Goal: Complete application form: Complete application form

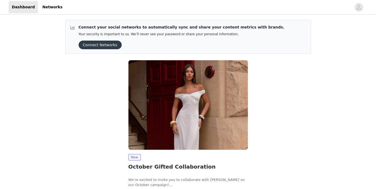
scroll to position [38, 0]
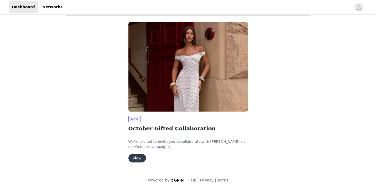
click at [138, 155] on button "View" at bounding box center [136, 158] width 17 height 9
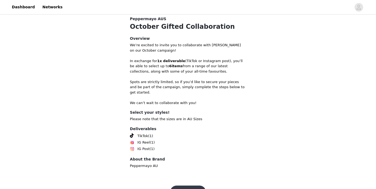
scroll to position [122, 0]
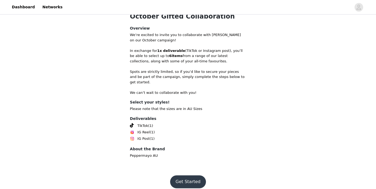
click at [186, 175] on button "Get Started" at bounding box center [188, 181] width 36 height 13
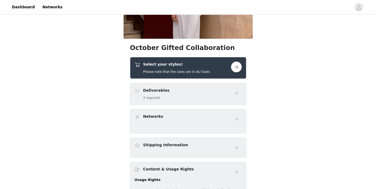
scroll to position [74, 0]
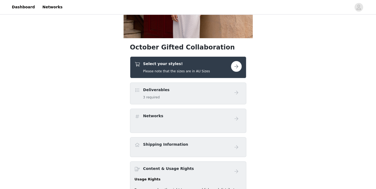
click at [237, 64] on button "button" at bounding box center [236, 66] width 11 height 11
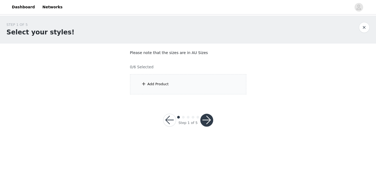
click at [157, 77] on div "Add Product" at bounding box center [188, 84] width 116 height 20
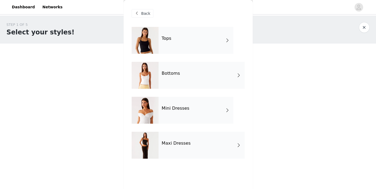
click at [225, 112] on span at bounding box center [226, 110] width 5 height 6
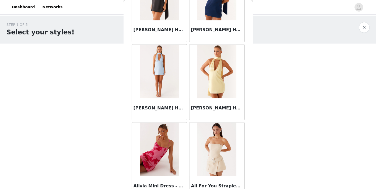
scroll to position [632, 0]
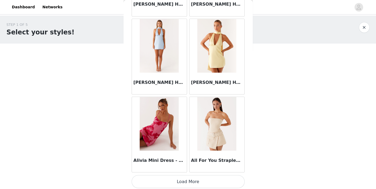
click at [190, 181] on button "Load More" at bounding box center [187, 181] width 113 height 13
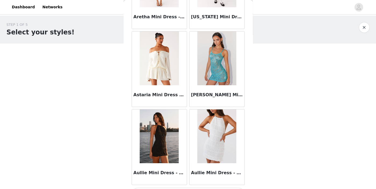
scroll to position [1410, 0]
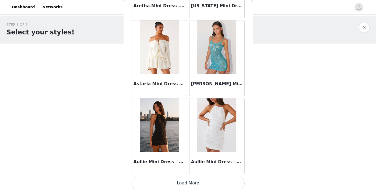
click at [183, 181] on button "Load More" at bounding box center [187, 183] width 113 height 13
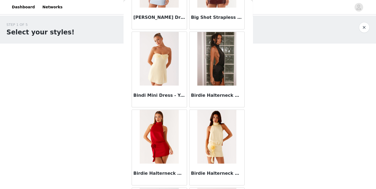
scroll to position [2098, 0]
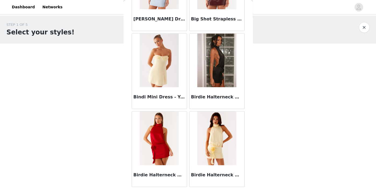
click at [217, 49] on img at bounding box center [216, 61] width 39 height 54
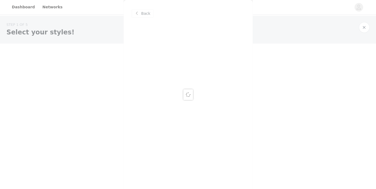
scroll to position [0, 0]
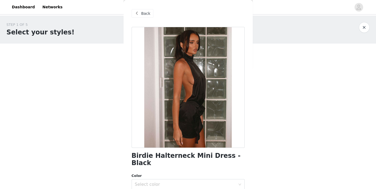
click at [141, 14] on span "Back" at bounding box center [145, 14] width 9 height 6
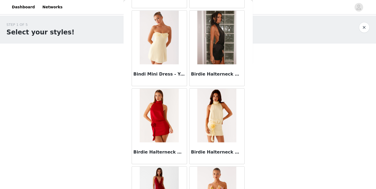
scroll to position [2188, 0]
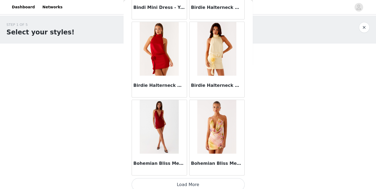
click at [186, 178] on button "Load More" at bounding box center [187, 184] width 113 height 13
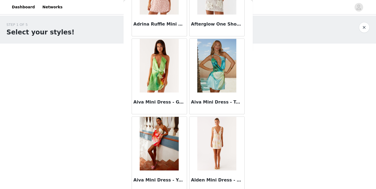
scroll to position [0, 0]
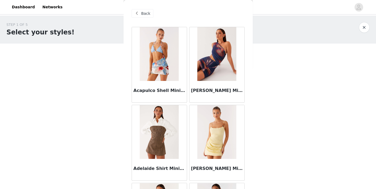
click at [141, 14] on span "Back" at bounding box center [145, 14] width 9 height 6
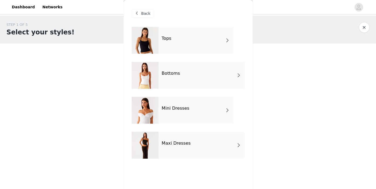
click at [186, 144] on h4 "Maxi Dresses" at bounding box center [176, 143] width 29 height 5
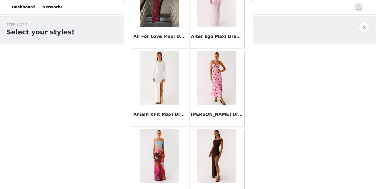
scroll to position [632, 0]
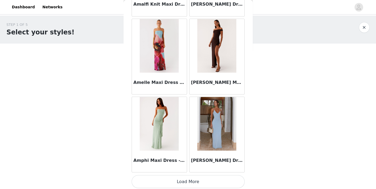
click at [185, 180] on button "Load More" at bounding box center [187, 181] width 113 height 13
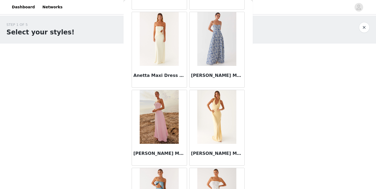
scroll to position [1200, 0]
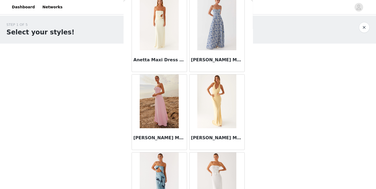
click at [160, 95] on img at bounding box center [159, 101] width 39 height 54
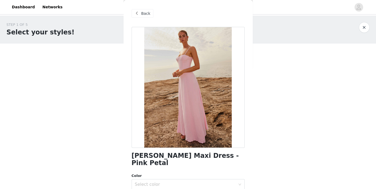
scroll to position [70, 0]
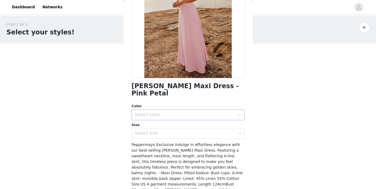
click at [237, 110] on div "Select color" at bounding box center [186, 115] width 103 height 10
click at [219, 119] on li "Pink Petal" at bounding box center [187, 119] width 113 height 9
click at [218, 131] on div "Select size" at bounding box center [185, 133] width 101 height 5
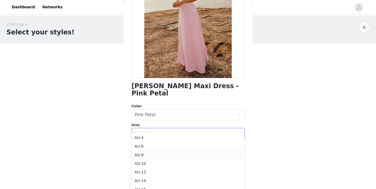
click at [170, 155] on li "AU 8" at bounding box center [187, 155] width 113 height 9
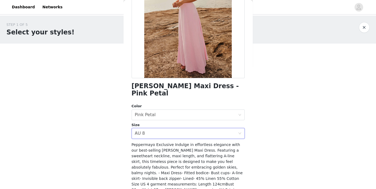
scroll to position [83, 0]
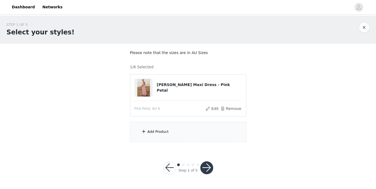
click at [171, 130] on div "Add Product" at bounding box center [188, 132] width 116 height 20
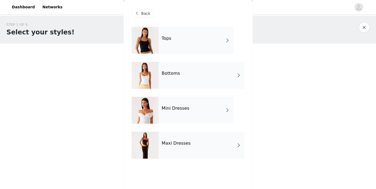
click at [145, 16] on span "Back" at bounding box center [145, 14] width 9 height 6
click at [116, 119] on div "STEP 1 OF 5 Select your styles! Please note that the sizes are in AU Sizes 1/6 …" at bounding box center [188, 82] width 376 height 133
click at [137, 10] on span at bounding box center [137, 13] width 6 height 6
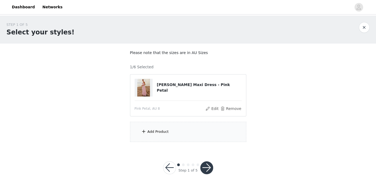
click at [179, 128] on div "Add Product" at bounding box center [188, 132] width 116 height 20
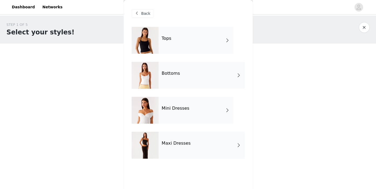
click at [212, 40] on div "Tops" at bounding box center [195, 40] width 75 height 27
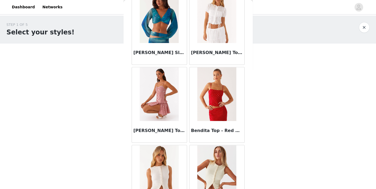
scroll to position [266, 0]
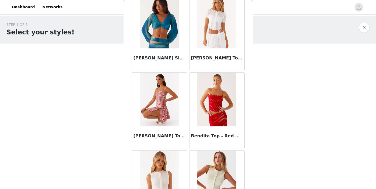
click at [269, 85] on div "STEP 1 OF 5 Select your styles! Please note that the sizes are in AU Sizes 1/6 …" at bounding box center [188, 82] width 376 height 133
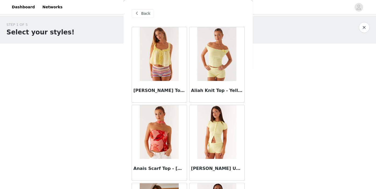
click at [142, 14] on span "Back" at bounding box center [145, 14] width 9 height 6
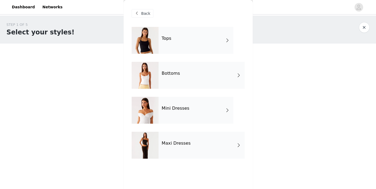
click at [172, 84] on div "Bottoms" at bounding box center [201, 75] width 86 height 27
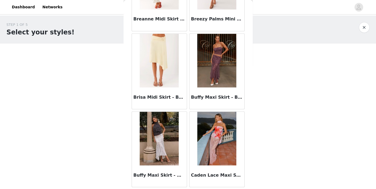
scroll to position [632, 0]
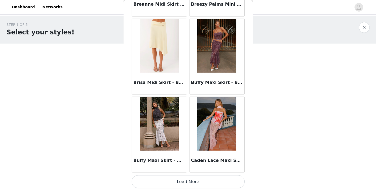
click at [193, 183] on button "Load More" at bounding box center [187, 181] width 113 height 13
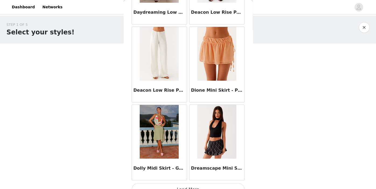
scroll to position [1410, 0]
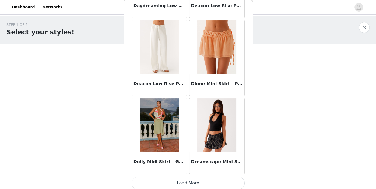
click at [197, 181] on button "Load More" at bounding box center [187, 183] width 113 height 13
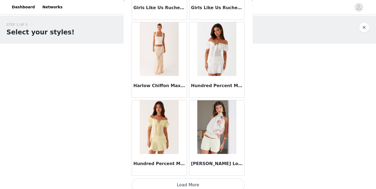
scroll to position [2188, 0]
click at [191, 178] on button "Load More" at bounding box center [187, 184] width 113 height 13
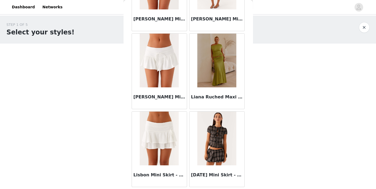
scroll to position [2721, 0]
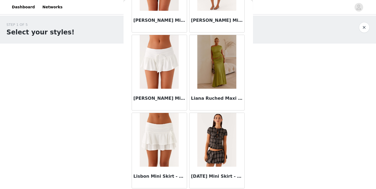
click at [162, 67] on img at bounding box center [159, 62] width 39 height 54
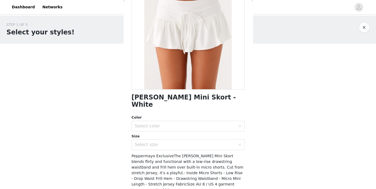
scroll to position [60, 0]
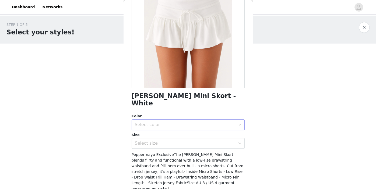
click at [194, 120] on div "Select color" at bounding box center [186, 125] width 103 height 10
click at [190, 127] on li "White" at bounding box center [187, 129] width 113 height 9
click at [189, 141] on div "Select size" at bounding box center [185, 143] width 101 height 5
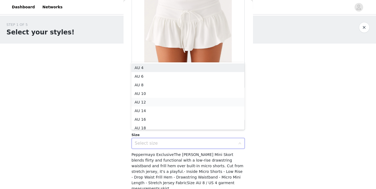
scroll to position [3, 0]
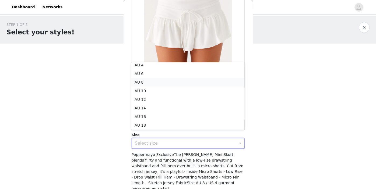
click at [149, 81] on li "AU 8" at bounding box center [187, 82] width 113 height 9
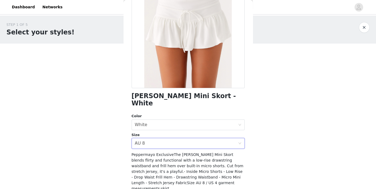
scroll to position [83, 0]
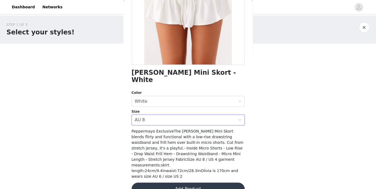
click at [183, 183] on button "Add Product" at bounding box center [187, 189] width 113 height 13
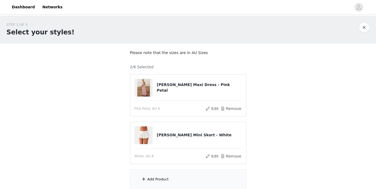
scroll to position [45, 0]
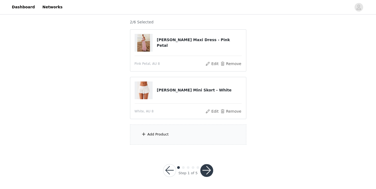
click at [191, 137] on div "Add Product" at bounding box center [188, 134] width 116 height 20
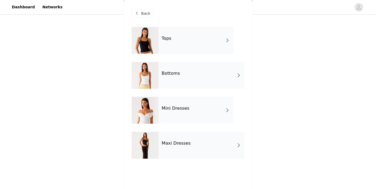
click at [188, 43] on div "Tops" at bounding box center [195, 40] width 75 height 27
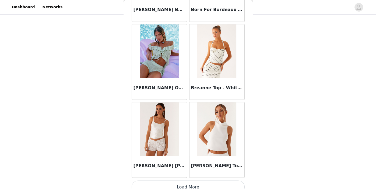
scroll to position [632, 0]
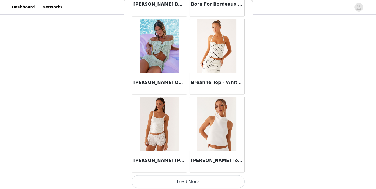
click at [222, 105] on img at bounding box center [216, 124] width 39 height 54
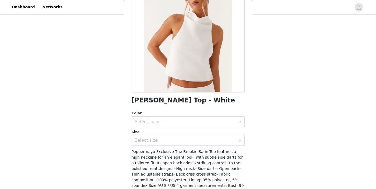
scroll to position [56, 0]
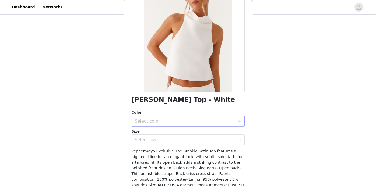
click at [217, 122] on div "Select color" at bounding box center [185, 121] width 101 height 5
click at [214, 130] on li "White" at bounding box center [187, 133] width 113 height 9
click at [216, 143] on div "Select size" at bounding box center [186, 140] width 103 height 10
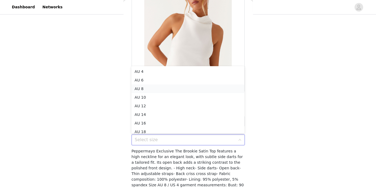
click at [158, 91] on li "AU 8" at bounding box center [187, 88] width 113 height 9
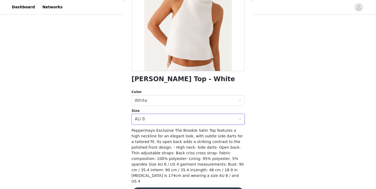
scroll to position [83, 0]
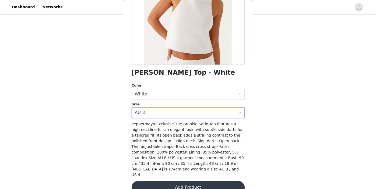
click at [177, 181] on button "Add Product" at bounding box center [187, 187] width 113 height 13
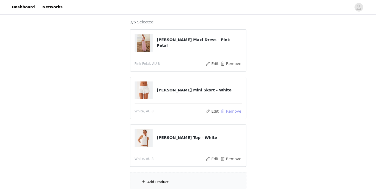
click at [227, 111] on button "Remove" at bounding box center [231, 111] width 22 height 6
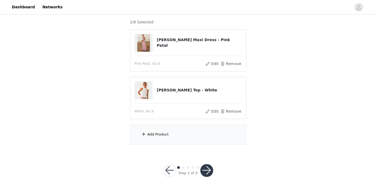
click at [192, 133] on div "Add Product" at bounding box center [188, 134] width 116 height 20
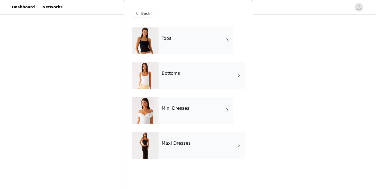
click at [176, 67] on div "Bottoms" at bounding box center [201, 75] width 86 height 27
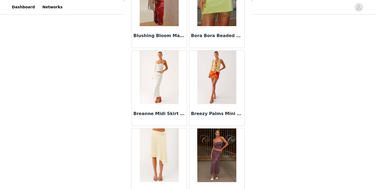
scroll to position [632, 0]
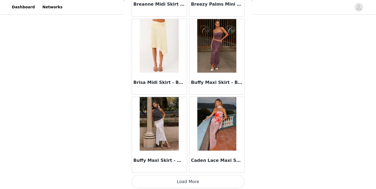
click at [186, 178] on button "Load More" at bounding box center [187, 181] width 113 height 13
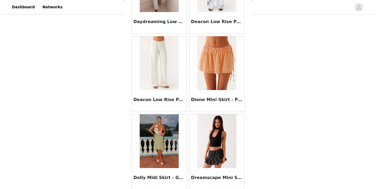
scroll to position [1410, 0]
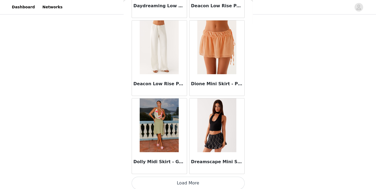
click at [192, 178] on button "Load More" at bounding box center [187, 183] width 113 height 13
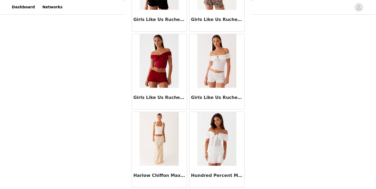
scroll to position [2188, 0]
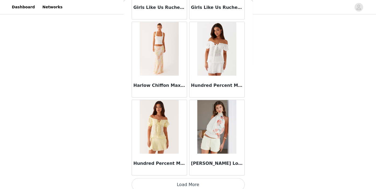
click at [191, 183] on button "Load More" at bounding box center [187, 184] width 113 height 13
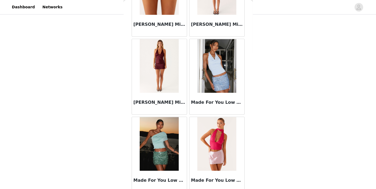
scroll to position [2966, 0]
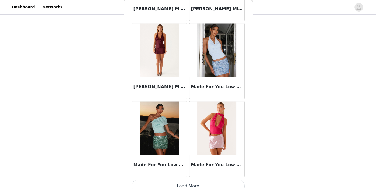
click at [189, 181] on button "Load More" at bounding box center [187, 186] width 113 height 13
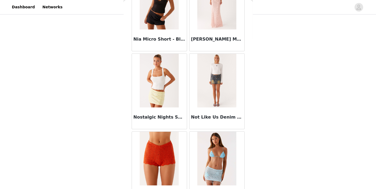
scroll to position [3744, 0]
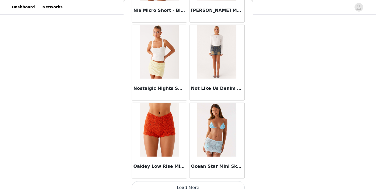
click at [193, 181] on button "Load More" at bounding box center [187, 187] width 113 height 13
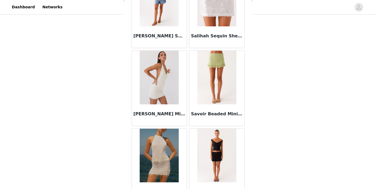
scroll to position [4522, 0]
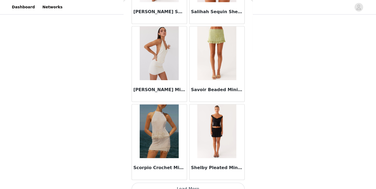
click at [190, 183] on button "Load More" at bounding box center [187, 189] width 113 height 13
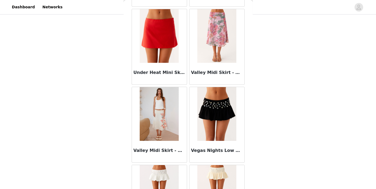
scroll to position [5300, 0]
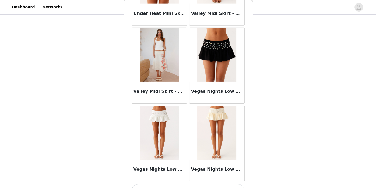
click at [187, 184] on button "Load More" at bounding box center [187, 190] width 113 height 13
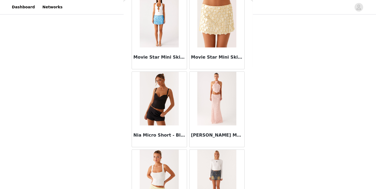
scroll to position [3617, 0]
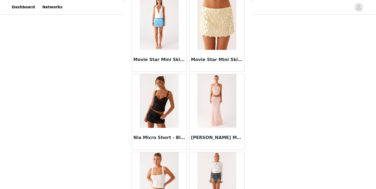
click at [159, 98] on img at bounding box center [159, 101] width 39 height 54
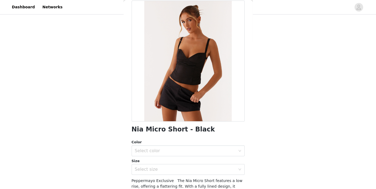
scroll to position [0, 0]
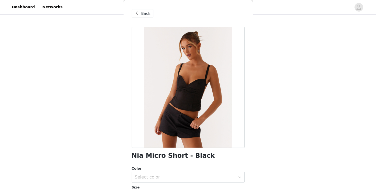
click at [145, 13] on span "Back" at bounding box center [145, 14] width 9 height 6
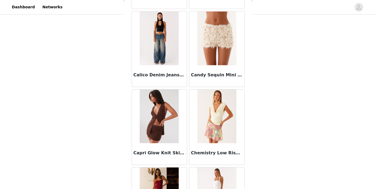
scroll to position [795, 0]
click at [162, 48] on img at bounding box center [159, 38] width 39 height 54
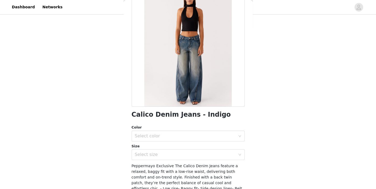
scroll to position [49, 0]
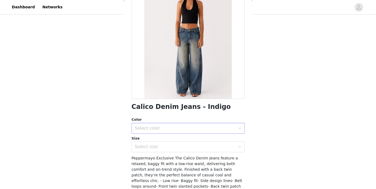
click at [163, 126] on div "Select color" at bounding box center [185, 128] width 101 height 5
click at [154, 139] on li "Indigo" at bounding box center [187, 140] width 113 height 9
click at [154, 148] on div "Select size" at bounding box center [185, 146] width 101 height 5
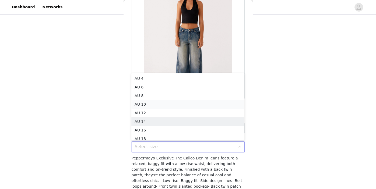
scroll to position [3, 0]
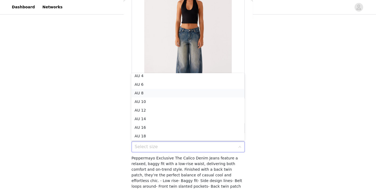
click at [150, 91] on li "AU 8" at bounding box center [187, 93] width 113 height 9
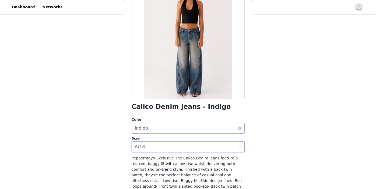
scroll to position [94, 0]
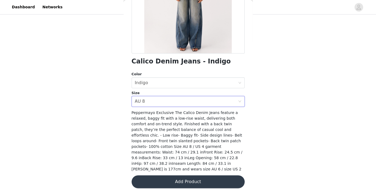
click at [166, 179] on button "Add Product" at bounding box center [187, 181] width 113 height 13
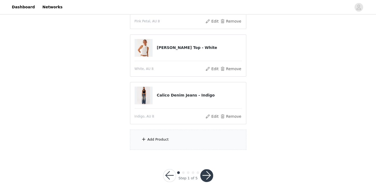
scroll to position [92, 0]
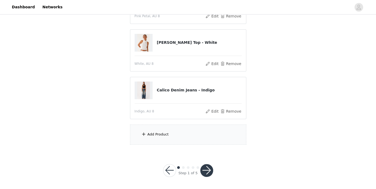
click at [163, 133] on div "Add Product" at bounding box center [157, 134] width 21 height 5
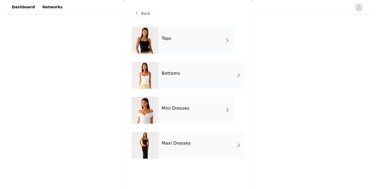
click at [191, 37] on div "Tops" at bounding box center [195, 40] width 75 height 27
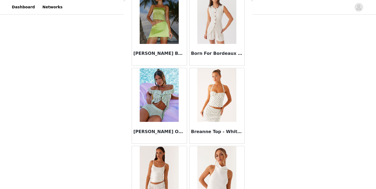
scroll to position [632, 0]
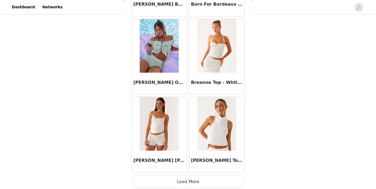
click at [185, 182] on button "Load More" at bounding box center [187, 181] width 113 height 13
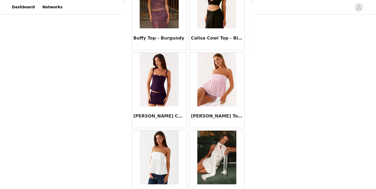
scroll to position [833, 0]
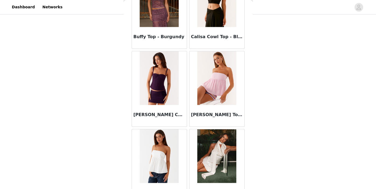
click at [156, 76] on img at bounding box center [159, 78] width 39 height 54
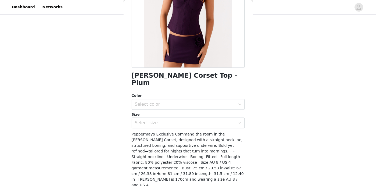
scroll to position [83, 0]
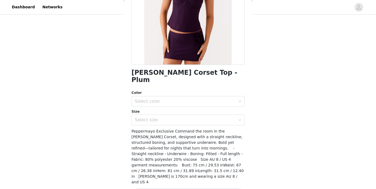
click at [179, 97] on div "Select color" at bounding box center [186, 101] width 103 height 10
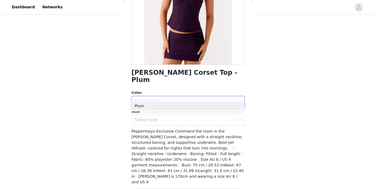
click at [179, 97] on div "Select color" at bounding box center [186, 101] width 103 height 10
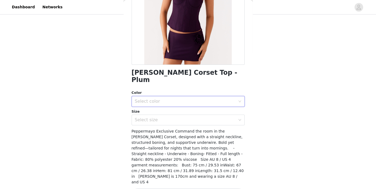
scroll to position [0, 0]
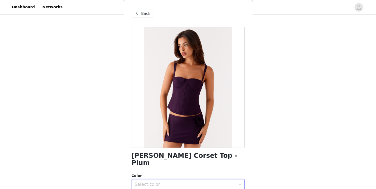
click at [138, 12] on span at bounding box center [137, 13] width 6 height 6
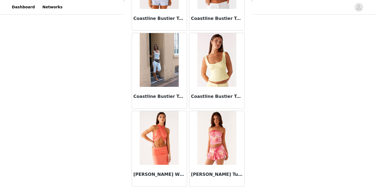
scroll to position [1410, 0]
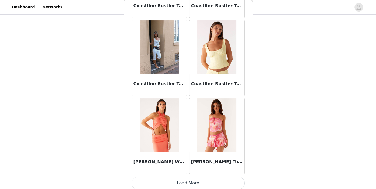
click at [183, 183] on button "Load More" at bounding box center [187, 183] width 113 height 13
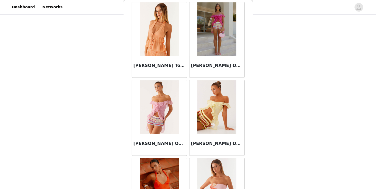
scroll to position [1740, 0]
click at [212, 115] on img at bounding box center [216, 107] width 39 height 54
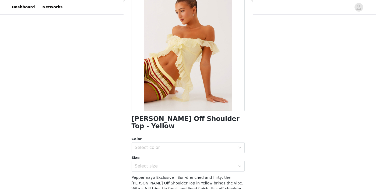
scroll to position [38, 0]
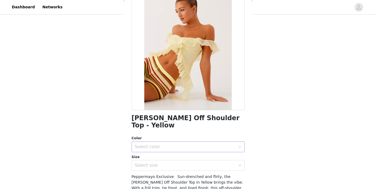
click at [191, 144] on div "Select color" at bounding box center [185, 146] width 101 height 5
click at [172, 151] on li "Yellow" at bounding box center [187, 151] width 113 height 9
click at [172, 163] on div "Select size" at bounding box center [185, 165] width 101 height 5
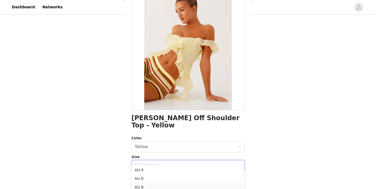
click at [145, 185] on li "AU 8" at bounding box center [187, 187] width 113 height 9
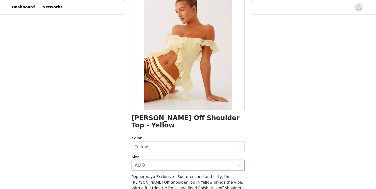
scroll to position [83, 0]
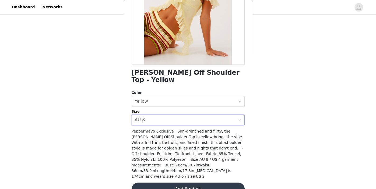
click at [170, 183] on button "Add Product" at bounding box center [187, 189] width 113 height 13
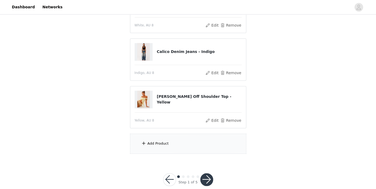
scroll to position [140, 0]
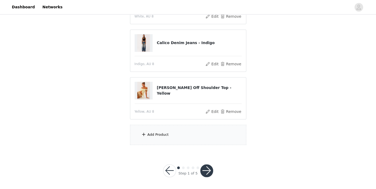
click at [198, 126] on div "Add Product" at bounding box center [188, 135] width 116 height 20
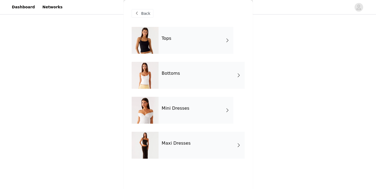
click at [191, 83] on div "Bottoms" at bounding box center [201, 75] width 86 height 27
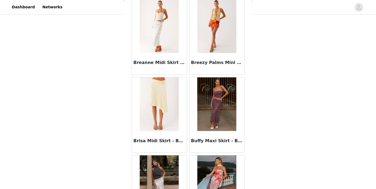
scroll to position [632, 0]
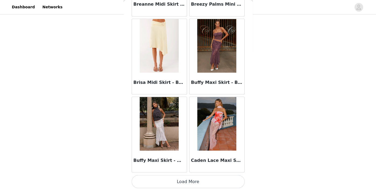
click at [190, 186] on button "Load More" at bounding box center [187, 181] width 113 height 13
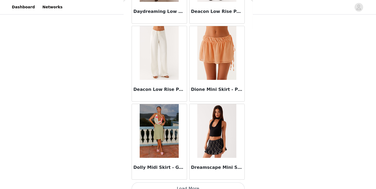
scroll to position [1410, 0]
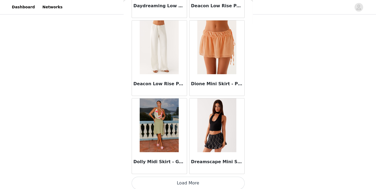
click at [175, 183] on button "Load More" at bounding box center [187, 183] width 113 height 13
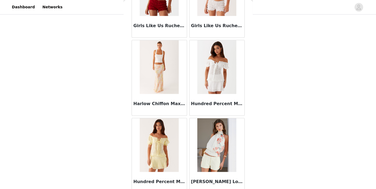
scroll to position [2188, 0]
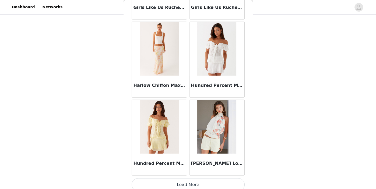
click at [182, 184] on button "Load More" at bounding box center [187, 184] width 113 height 13
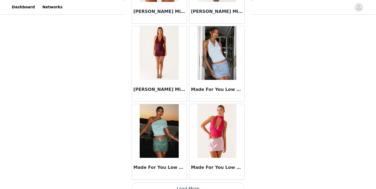
scroll to position [2966, 0]
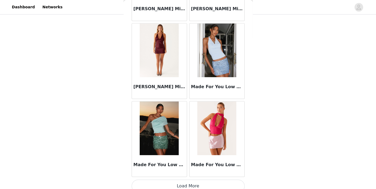
click at [191, 180] on button "Load More" at bounding box center [187, 186] width 113 height 13
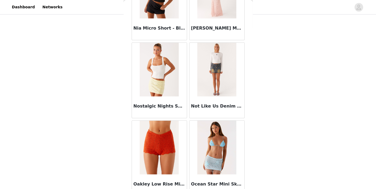
scroll to position [3744, 0]
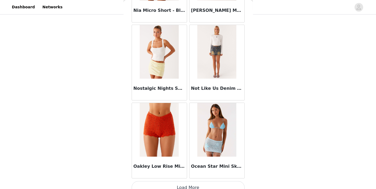
click at [189, 181] on button "Load More" at bounding box center [187, 187] width 113 height 13
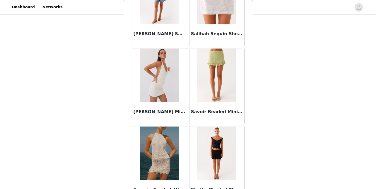
scroll to position [4522, 0]
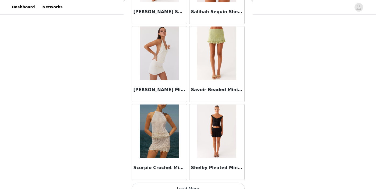
click at [190, 183] on button "Load More" at bounding box center [187, 189] width 113 height 13
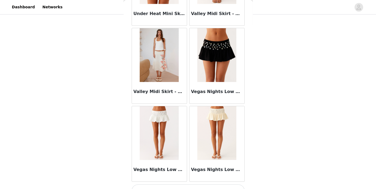
scroll to position [5300, 0]
click at [190, 184] on button "Load More" at bounding box center [187, 190] width 113 height 13
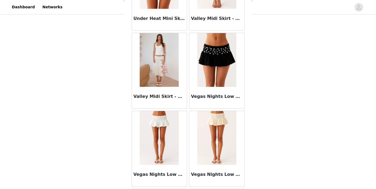
scroll to position [5295, 0]
click at [219, 128] on img at bounding box center [216, 138] width 39 height 54
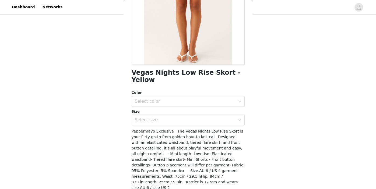
scroll to position [83, 0]
click at [156, 98] on div "Select color" at bounding box center [185, 100] width 101 height 5
click at [152, 106] on li "Yellow" at bounding box center [187, 105] width 113 height 9
click at [152, 117] on div "Select size" at bounding box center [185, 119] width 101 height 5
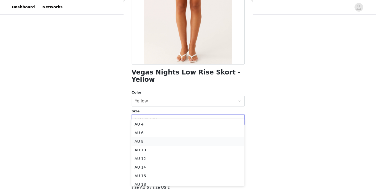
click at [145, 138] on li "AU 8" at bounding box center [187, 141] width 113 height 9
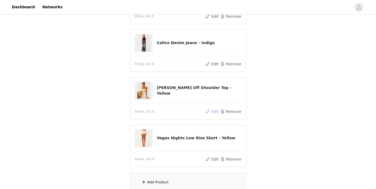
click at [214, 110] on button "Edit" at bounding box center [212, 111] width 14 height 6
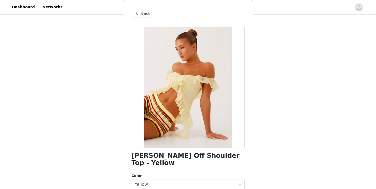
click at [142, 17] on div "Back" at bounding box center [142, 13] width 22 height 9
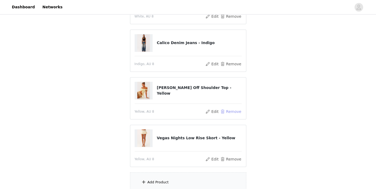
click at [233, 110] on button "Remove" at bounding box center [231, 111] width 22 height 6
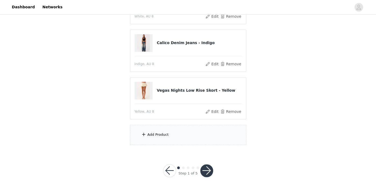
click at [188, 129] on div "Add Product" at bounding box center [188, 135] width 116 height 20
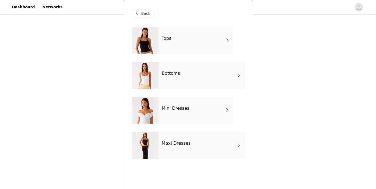
click at [187, 47] on div "Tops" at bounding box center [195, 40] width 75 height 27
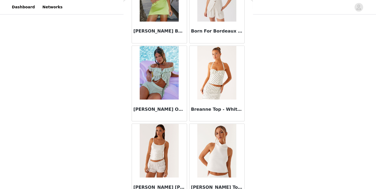
scroll to position [632, 0]
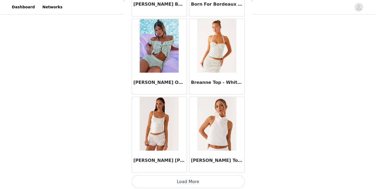
click at [190, 182] on button "Load More" at bounding box center [187, 181] width 113 height 13
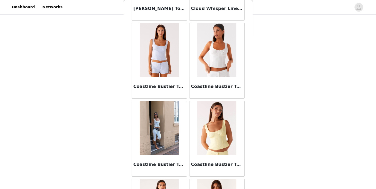
scroll to position [1410, 0]
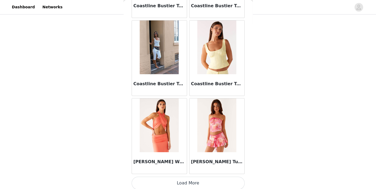
click at [192, 177] on button "Load More" at bounding box center [187, 183] width 113 height 13
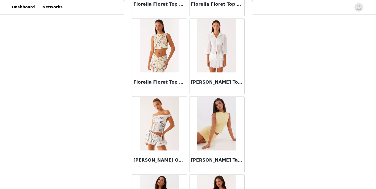
scroll to position [2188, 0]
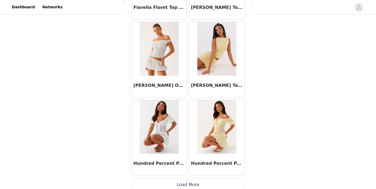
click at [189, 181] on button "Load More" at bounding box center [187, 184] width 113 height 13
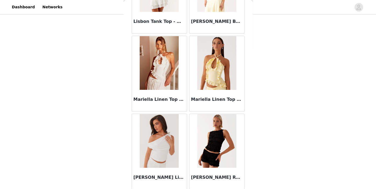
scroll to position [2966, 0]
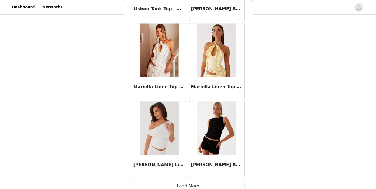
click at [190, 180] on button "Load More" at bounding box center [187, 186] width 113 height 13
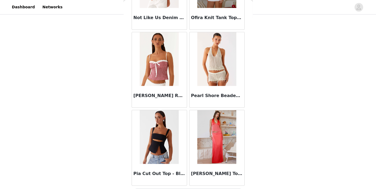
scroll to position [3744, 0]
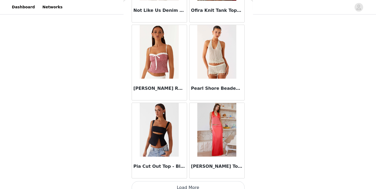
click at [190, 182] on button "Load More" at bounding box center [187, 187] width 113 height 13
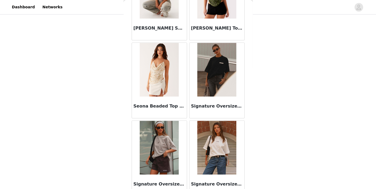
scroll to position [4522, 0]
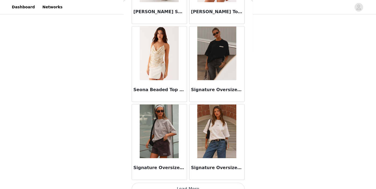
click at [191, 184] on button "Load More" at bounding box center [187, 189] width 113 height 13
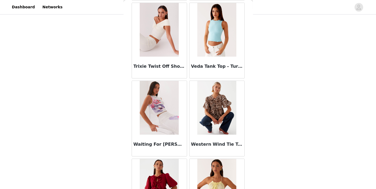
scroll to position [5300, 0]
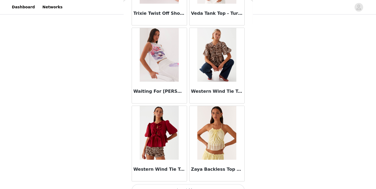
click at [214, 184] on button "Load More" at bounding box center [187, 190] width 113 height 13
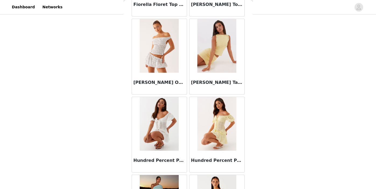
scroll to position [2192, 0]
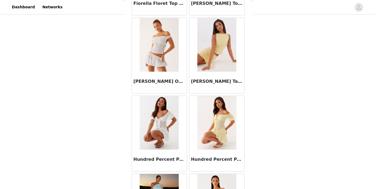
click at [202, 116] on img at bounding box center [216, 123] width 39 height 54
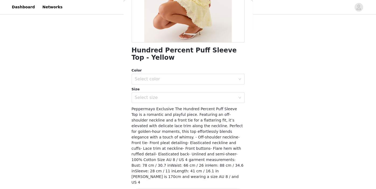
scroll to position [106, 0]
click at [191, 72] on div "Color" at bounding box center [187, 69] width 113 height 5
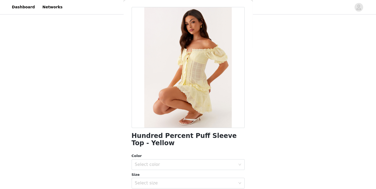
scroll to position [0, 0]
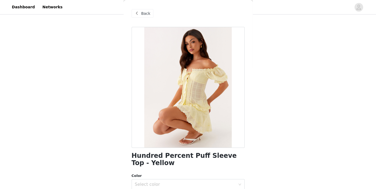
click at [142, 10] on div "Back" at bounding box center [142, 13] width 22 height 9
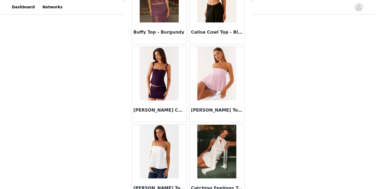
scroll to position [838, 0]
click at [162, 69] on img at bounding box center [159, 74] width 39 height 54
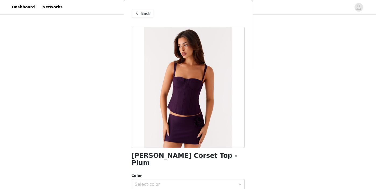
scroll to position [83, 0]
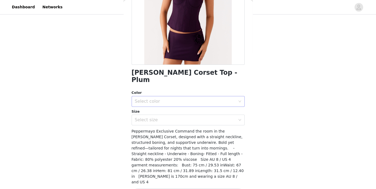
click at [163, 97] on div "Select color" at bounding box center [186, 101] width 103 height 10
click at [161, 109] on li "Plum" at bounding box center [187, 106] width 113 height 9
click at [161, 117] on div "Select size" at bounding box center [186, 120] width 103 height 10
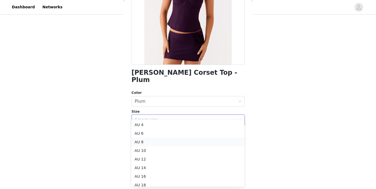
click at [159, 138] on li "AU 8" at bounding box center [187, 142] width 113 height 9
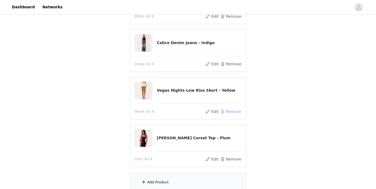
click at [225, 110] on button "Remove" at bounding box center [231, 111] width 22 height 6
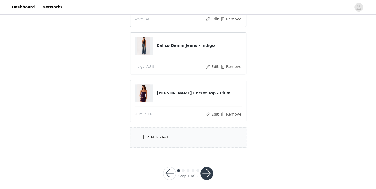
scroll to position [138, 0]
click at [202, 143] on div "Add Product" at bounding box center [188, 137] width 116 height 20
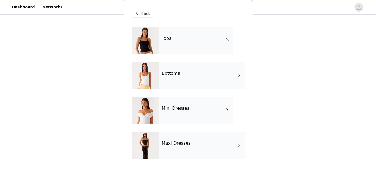
click at [206, 81] on div "Bottoms" at bounding box center [201, 75] width 86 height 27
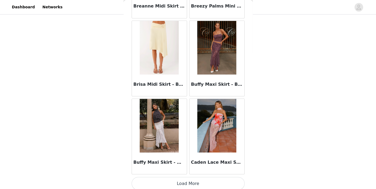
scroll to position [632, 0]
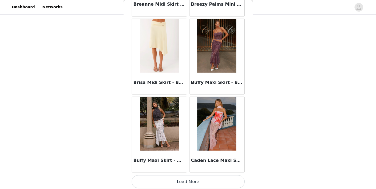
click at [181, 179] on button "Load More" at bounding box center [187, 181] width 113 height 13
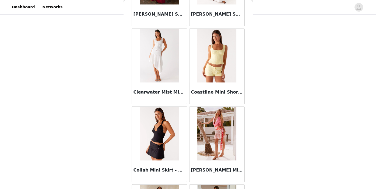
scroll to position [1012, 0]
click at [198, 60] on img at bounding box center [216, 56] width 39 height 54
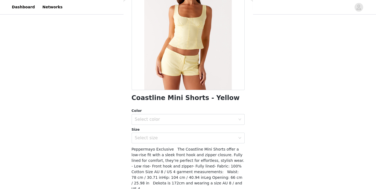
scroll to position [57, 0]
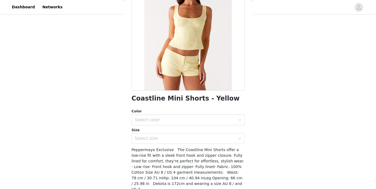
click at [183, 124] on div "Select color" at bounding box center [186, 120] width 103 height 10
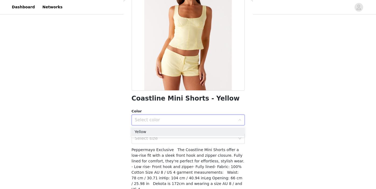
scroll to position [0, 0]
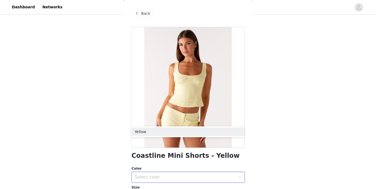
click at [140, 12] on div "Back" at bounding box center [142, 13] width 22 height 9
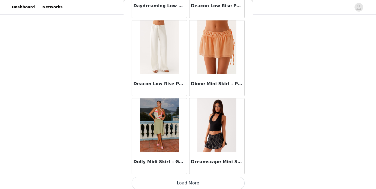
scroll to position [1410, 0]
click at [183, 177] on button "Load More" at bounding box center [187, 183] width 113 height 13
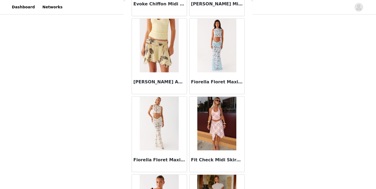
scroll to position [1795, 0]
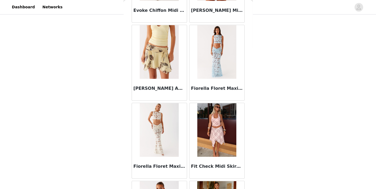
click at [221, 47] on img at bounding box center [216, 52] width 39 height 54
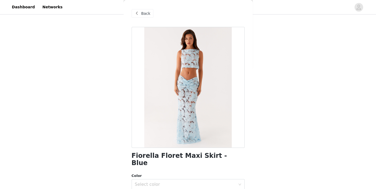
scroll to position [138, 0]
click at [138, 12] on span at bounding box center [137, 13] width 6 height 6
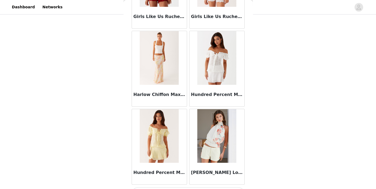
scroll to position [2188, 0]
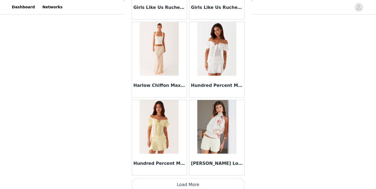
click at [188, 182] on button "Load More" at bounding box center [187, 184] width 113 height 13
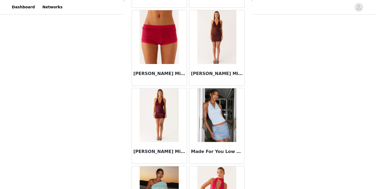
scroll to position [2901, 0]
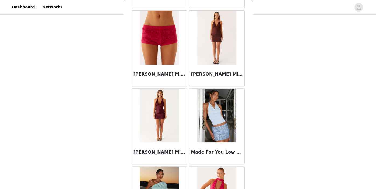
click at [167, 111] on img at bounding box center [159, 116] width 39 height 54
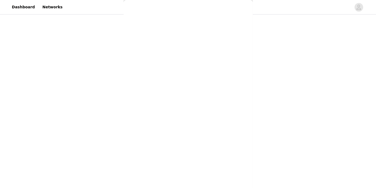
scroll to position [0, 0]
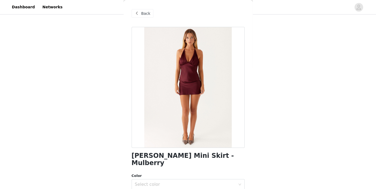
click at [145, 13] on span "Back" at bounding box center [145, 14] width 9 height 6
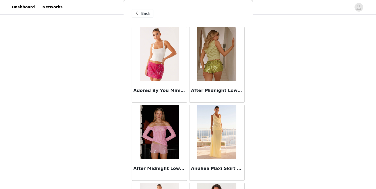
click at [145, 13] on span "Back" at bounding box center [145, 14] width 9 height 6
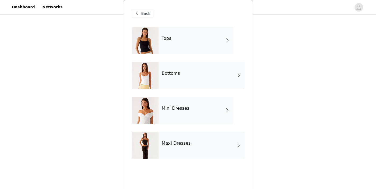
click at [185, 111] on div "Mini Dresses" at bounding box center [195, 110] width 75 height 27
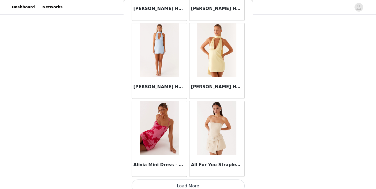
scroll to position [632, 0]
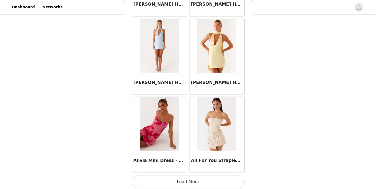
click at [196, 178] on button "Load More" at bounding box center [187, 181] width 113 height 13
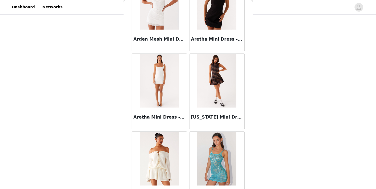
scroll to position [1410, 0]
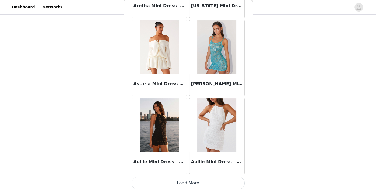
click at [187, 177] on button "Load More" at bounding box center [187, 183] width 113 height 13
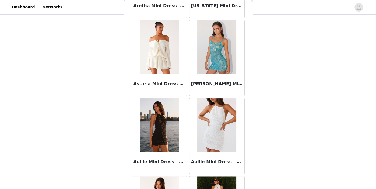
scroll to position [2188, 0]
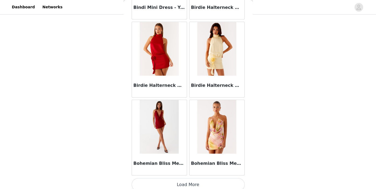
click at [190, 181] on button "Load More" at bounding box center [187, 184] width 113 height 13
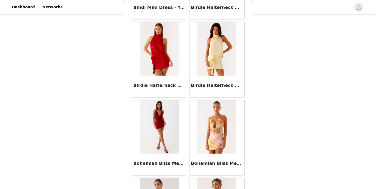
scroll to position [2966, 0]
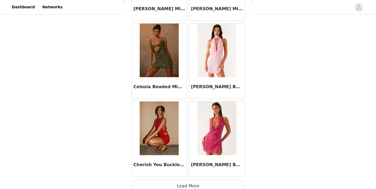
click at [189, 180] on button "Load More" at bounding box center [187, 186] width 113 height 13
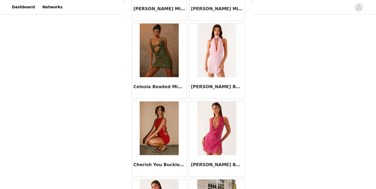
scroll to position [3744, 0]
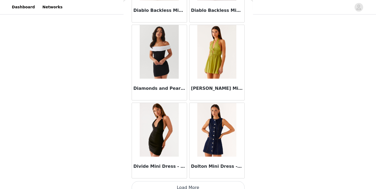
click at [186, 183] on button "Load More" at bounding box center [187, 187] width 113 height 13
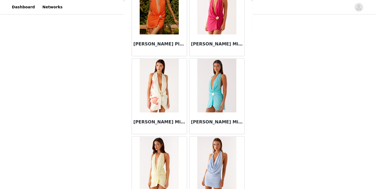
scroll to position [4522, 0]
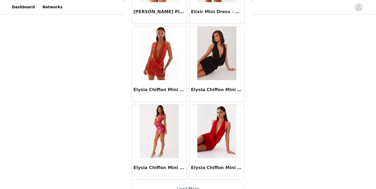
click at [189, 183] on button "Load More" at bounding box center [187, 189] width 113 height 13
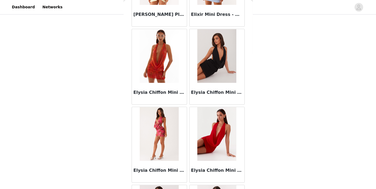
scroll to position [5300, 0]
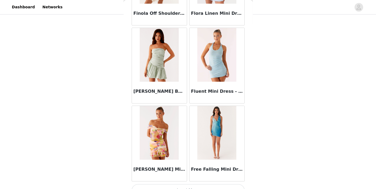
click at [192, 184] on button "Load More" at bounding box center [187, 190] width 113 height 13
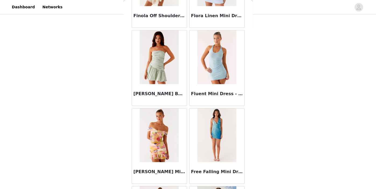
scroll to position [6078, 0]
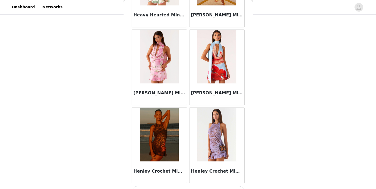
click at [192, 186] on button "Load More" at bounding box center [187, 192] width 113 height 13
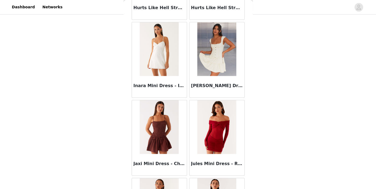
scroll to position [6857, 0]
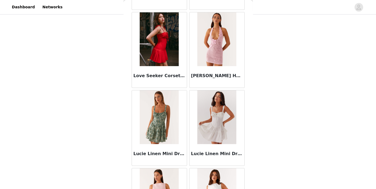
scroll to position [8413, 0]
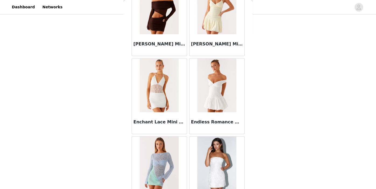
scroll to position [4816, 0]
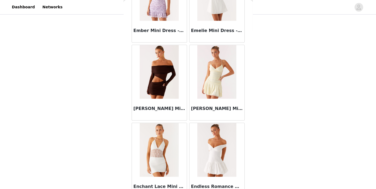
click at [209, 53] on img at bounding box center [216, 72] width 39 height 54
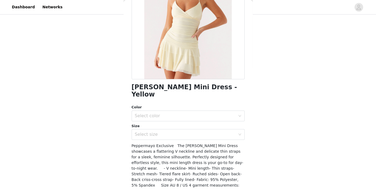
scroll to position [69, 0]
click at [201, 113] on div "Select color" at bounding box center [187, 115] width 113 height 11
click at [197, 117] on li "Yellow" at bounding box center [187, 120] width 113 height 9
click at [197, 129] on div "Select size" at bounding box center [186, 134] width 103 height 10
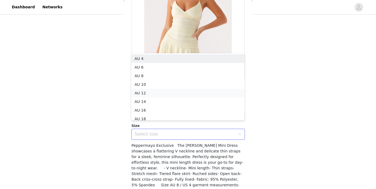
scroll to position [3, 0]
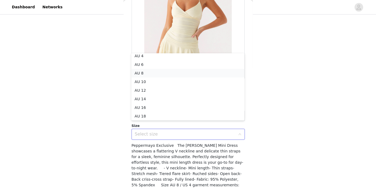
click at [169, 71] on li "AU 8" at bounding box center [187, 73] width 113 height 9
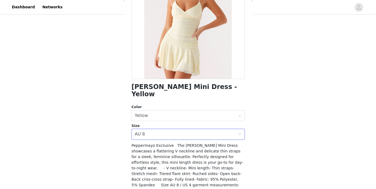
scroll to position [89, 0]
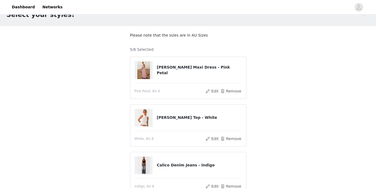
scroll to position [187, 0]
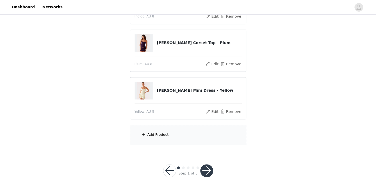
click at [186, 135] on div "Add Product" at bounding box center [188, 135] width 116 height 20
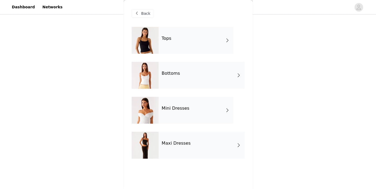
click at [192, 103] on div "Mini Dresses" at bounding box center [195, 110] width 75 height 27
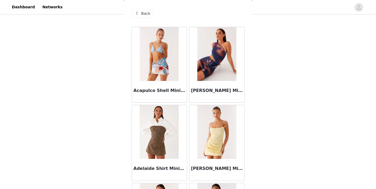
click at [143, 14] on span "Back" at bounding box center [145, 14] width 9 height 6
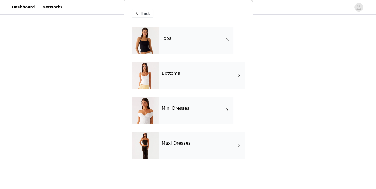
click at [190, 144] on div "Maxi Dresses" at bounding box center [201, 145] width 86 height 27
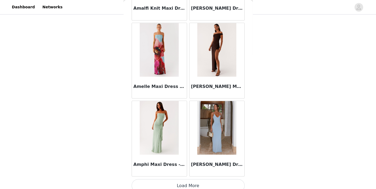
scroll to position [632, 0]
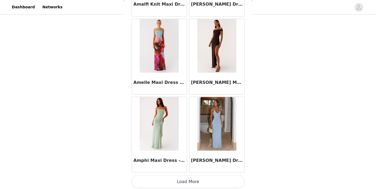
click at [194, 182] on button "Load More" at bounding box center [187, 181] width 113 height 13
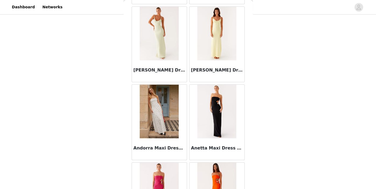
scroll to position [881, 0]
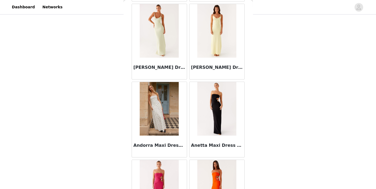
click at [186, 122] on div at bounding box center [159, 109] width 55 height 54
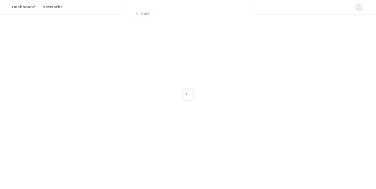
scroll to position [0, 0]
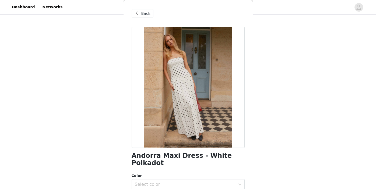
click at [145, 12] on span "Back" at bounding box center [145, 14] width 9 height 6
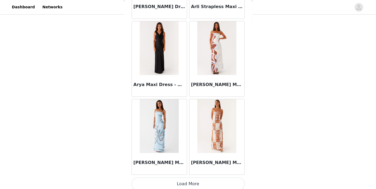
scroll to position [1410, 0]
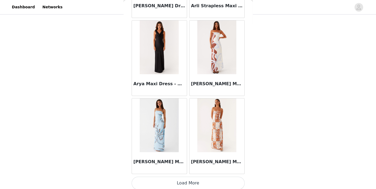
click at [202, 183] on button "Load More" at bounding box center [187, 183] width 113 height 13
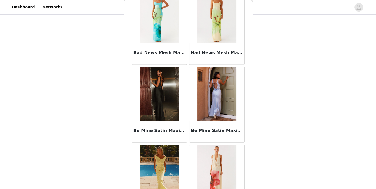
scroll to position [2188, 0]
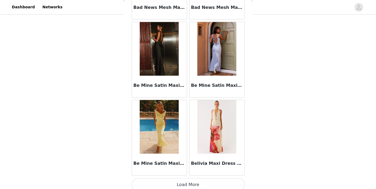
click at [188, 178] on button "Load More" at bounding box center [187, 184] width 113 height 13
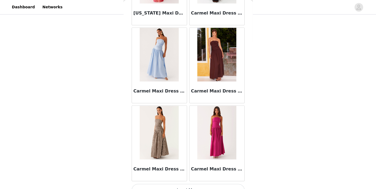
scroll to position [2966, 0]
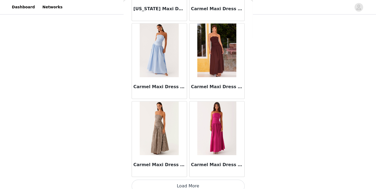
click at [190, 182] on button "Load More" at bounding box center [187, 186] width 113 height 13
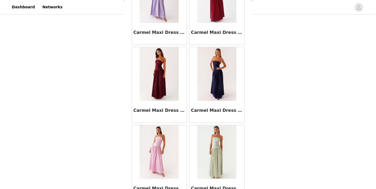
scroll to position [3177, 0]
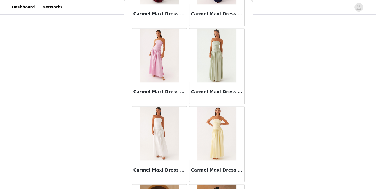
scroll to position [3274, 0]
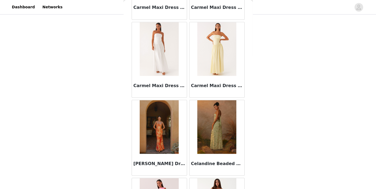
scroll to position [3359, 0]
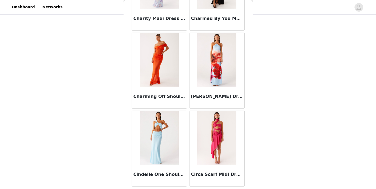
scroll to position [3744, 0]
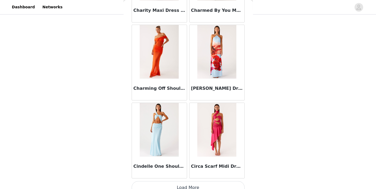
click at [192, 181] on button "Load More" at bounding box center [187, 187] width 113 height 13
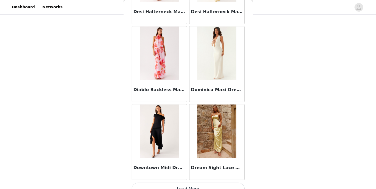
click at [188, 183] on button "Load More" at bounding box center [187, 189] width 113 height 13
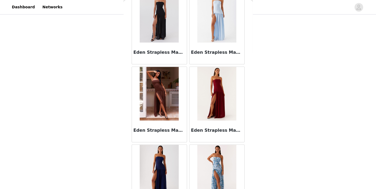
scroll to position [4800, 0]
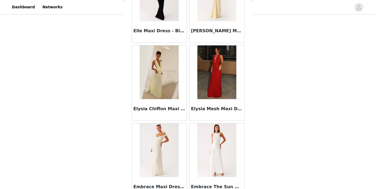
scroll to position [5300, 0]
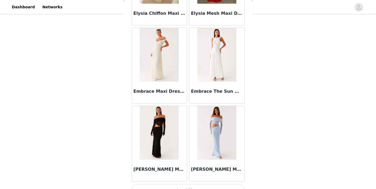
click at [187, 184] on button "Load More" at bounding box center [187, 190] width 113 height 13
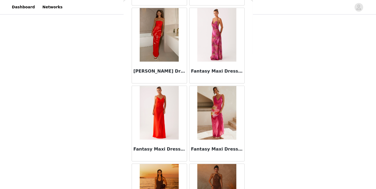
scroll to position [6078, 0]
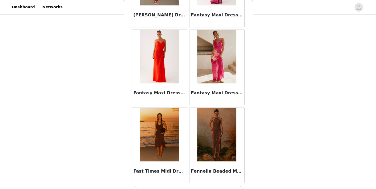
click at [190, 186] on button "Load More" at bounding box center [187, 192] width 113 height 13
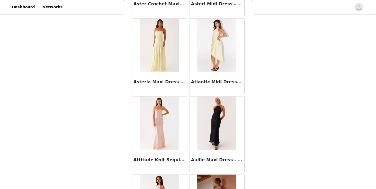
scroll to position [1645, 0]
click at [172, 50] on img at bounding box center [159, 46] width 39 height 54
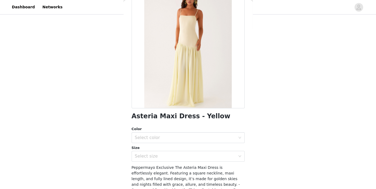
scroll to position [42, 0]
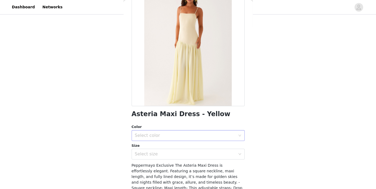
click at [163, 136] on div "Select color" at bounding box center [185, 135] width 101 height 5
click at [152, 145] on li "Yellow" at bounding box center [187, 147] width 113 height 9
click at [153, 152] on div "Select size" at bounding box center [185, 153] width 101 height 5
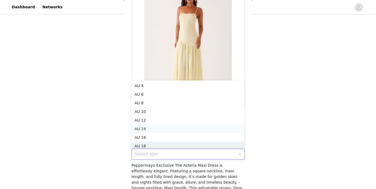
scroll to position [3, 0]
click at [150, 101] on li "AU 8" at bounding box center [187, 100] width 113 height 9
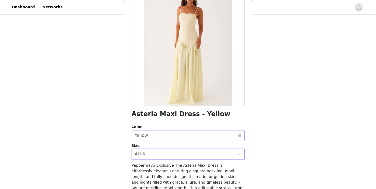
scroll to position [94, 0]
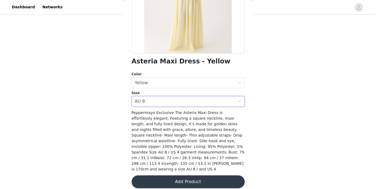
click at [172, 175] on button "Add Product" at bounding box center [187, 181] width 113 height 13
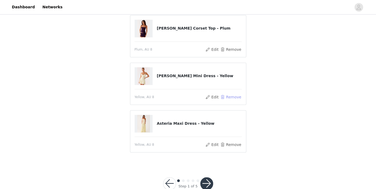
click at [224, 98] on button "Remove" at bounding box center [231, 97] width 22 height 6
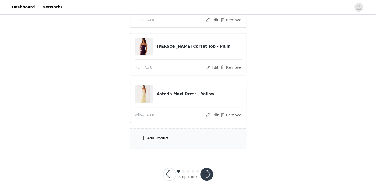
scroll to position [187, 0]
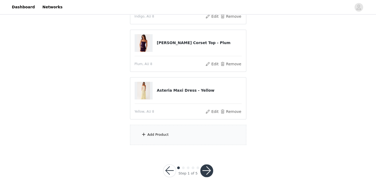
click at [208, 128] on div "Add Product" at bounding box center [188, 135] width 116 height 20
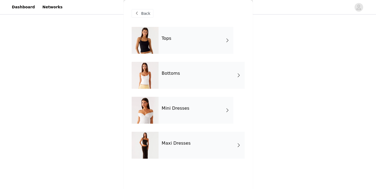
click at [196, 152] on div "Maxi Dresses" at bounding box center [201, 145] width 86 height 27
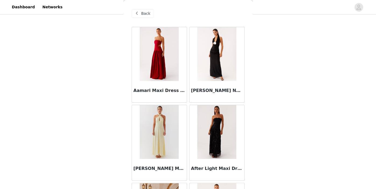
scroll to position [632, 0]
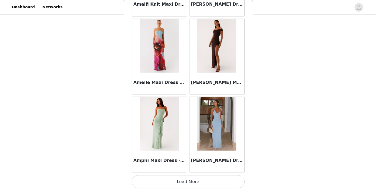
click at [189, 179] on button "Load More" at bounding box center [187, 181] width 113 height 13
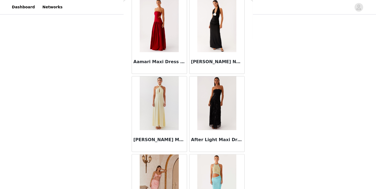
scroll to position [18, 0]
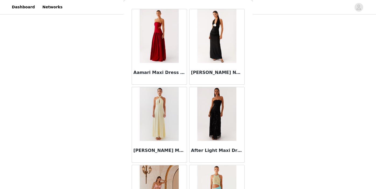
click at [216, 107] on img at bounding box center [216, 114] width 39 height 54
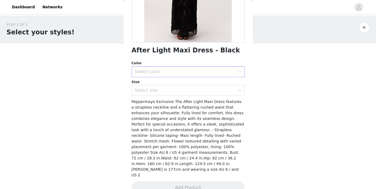
scroll to position [0, 0]
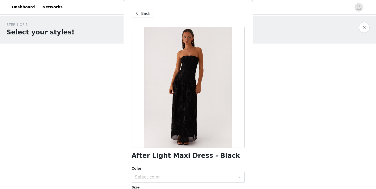
click at [139, 11] on span at bounding box center [137, 13] width 6 height 6
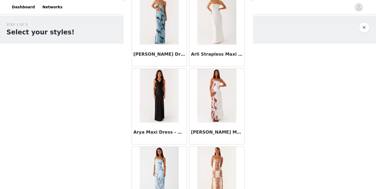
scroll to position [1410, 0]
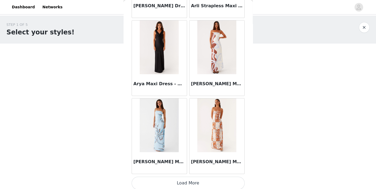
click at [187, 181] on button "Load More" at bounding box center [187, 183] width 113 height 13
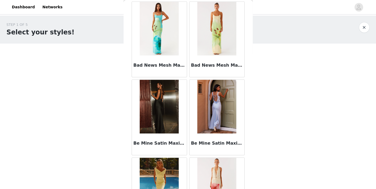
scroll to position [2188, 0]
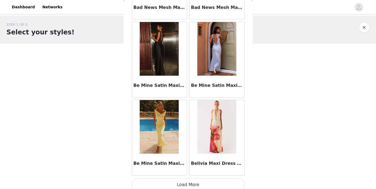
click at [188, 178] on button "Load More" at bounding box center [187, 184] width 113 height 13
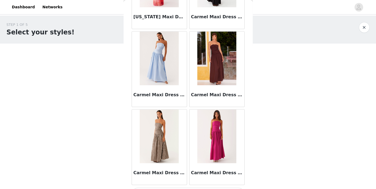
scroll to position [2966, 0]
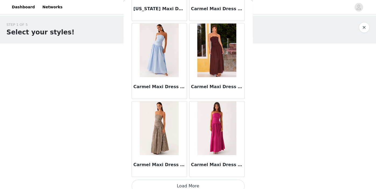
click at [185, 180] on button "Load More" at bounding box center [187, 186] width 113 height 13
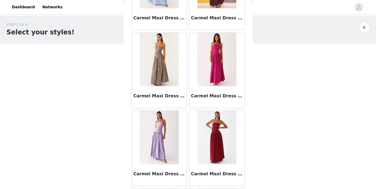
scroll to position [3034, 0]
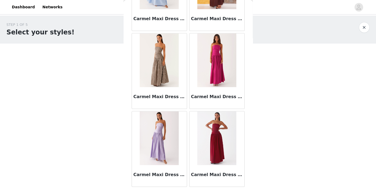
click at [149, 47] on img at bounding box center [159, 60] width 39 height 54
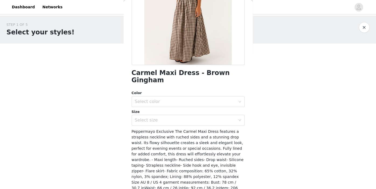
scroll to position [84, 0]
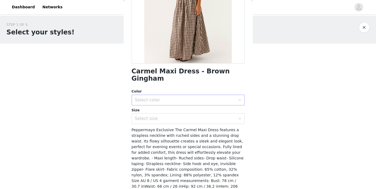
click at [171, 97] on div "Select color" at bounding box center [185, 99] width 101 height 5
click at [165, 105] on li "Brown Gingham" at bounding box center [187, 104] width 113 height 9
click at [165, 116] on div "Select size" at bounding box center [185, 118] width 101 height 5
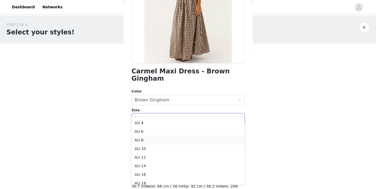
click at [151, 139] on li "AU 8" at bounding box center [187, 140] width 113 height 9
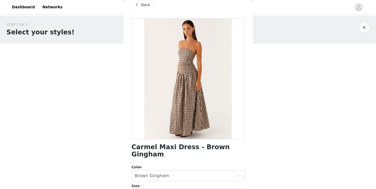
scroll to position [105, 0]
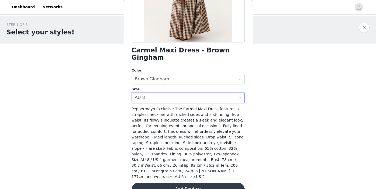
click at [184, 183] on button "Add Product" at bounding box center [187, 189] width 113 height 13
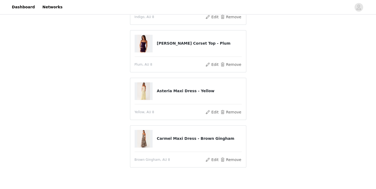
scroll to position [200, 0]
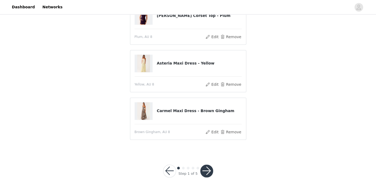
click at [208, 172] on button "button" at bounding box center [206, 171] width 13 height 13
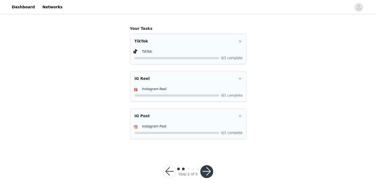
scroll to position [348, 0]
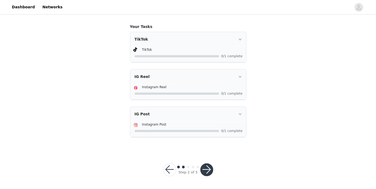
click at [214, 166] on div "Step 2 of 5" at bounding box center [187, 170] width 63 height 26
click at [209, 166] on button "button" at bounding box center [206, 169] width 13 height 13
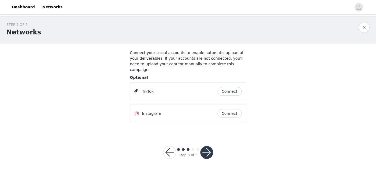
click at [233, 87] on button "Connect" at bounding box center [229, 91] width 24 height 9
click at [230, 109] on button "Connect" at bounding box center [229, 113] width 24 height 9
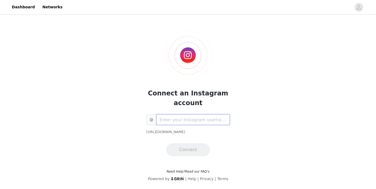
click at [180, 122] on input "text" at bounding box center [192, 119] width 73 height 11
type input "harleesdiaries"
click at [190, 144] on button "Connect" at bounding box center [188, 149] width 44 height 13
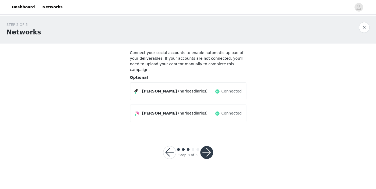
click at [205, 149] on button "button" at bounding box center [206, 152] width 13 height 13
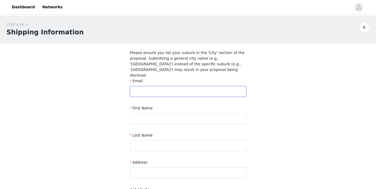
click at [175, 89] on input "text" at bounding box center [188, 91] width 116 height 11
type input "[EMAIL_ADDRESS][DOMAIN_NAME]"
type input "Harlee"
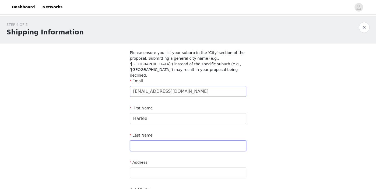
type input "[PERSON_NAME]"
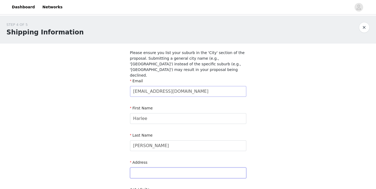
type input "[STREET_ADDRESS]"
type input "CLAREMONT [PERSON_NAME]"
type input "2747"
type input "0432762374"
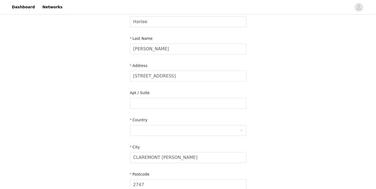
scroll to position [97, 0]
click at [160, 125] on div at bounding box center [186, 130] width 106 height 10
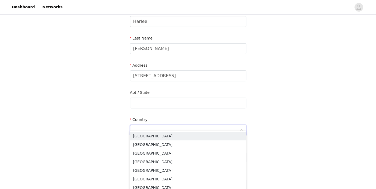
click at [159, 126] on input at bounding box center [186, 130] width 106 height 10
type input "[GEOGRAPHIC_DATA]"
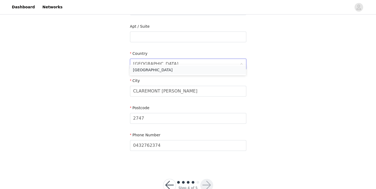
scroll to position [173, 0]
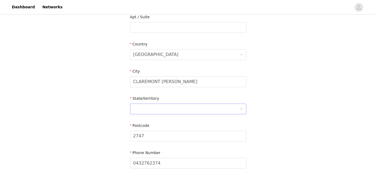
click at [152, 104] on div at bounding box center [186, 109] width 106 height 10
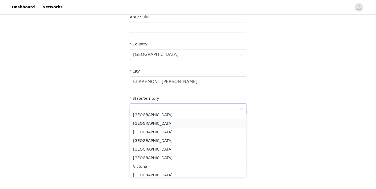
click at [151, 122] on li "[GEOGRAPHIC_DATA]" at bounding box center [188, 123] width 116 height 9
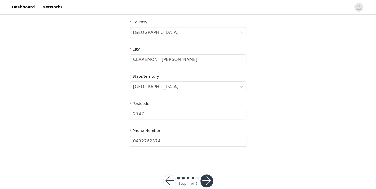
scroll to position [200, 0]
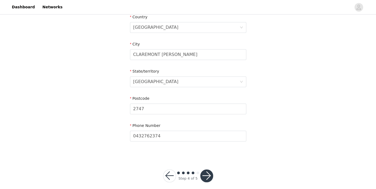
click at [204, 171] on button "button" at bounding box center [206, 175] width 13 height 13
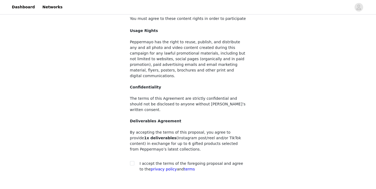
scroll to position [35, 0]
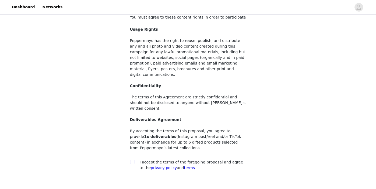
click at [133, 160] on input "checkbox" at bounding box center [132, 162] width 4 height 4
checkbox input "true"
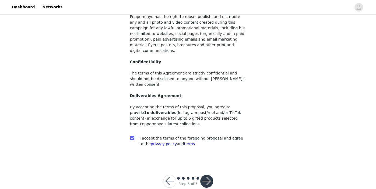
click at [206, 175] on button "button" at bounding box center [206, 181] width 13 height 13
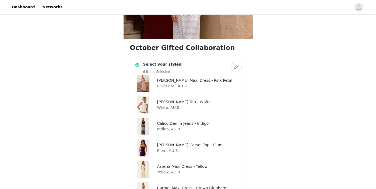
scroll to position [74, 0]
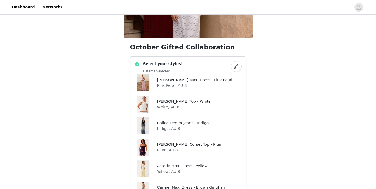
click at [144, 84] on img at bounding box center [143, 82] width 12 height 17
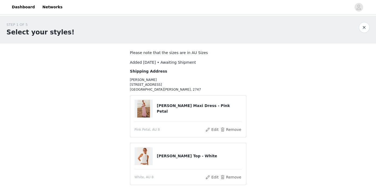
click at [147, 102] on img at bounding box center [143, 109] width 13 height 18
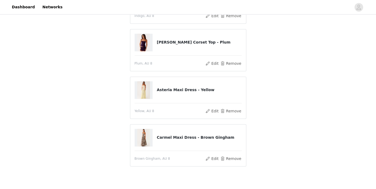
scroll to position [235, 0]
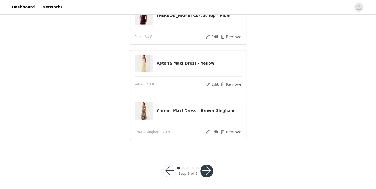
click at [205, 167] on button "button" at bounding box center [206, 171] width 13 height 13
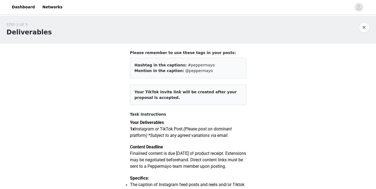
scroll to position [348, 0]
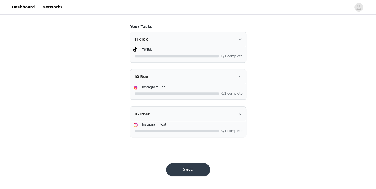
click at [193, 175] on button "Save" at bounding box center [188, 169] width 44 height 13
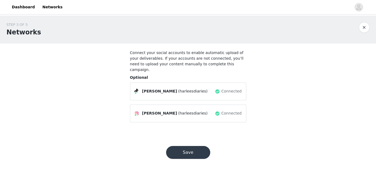
click at [197, 146] on button "Save" at bounding box center [188, 152] width 44 height 13
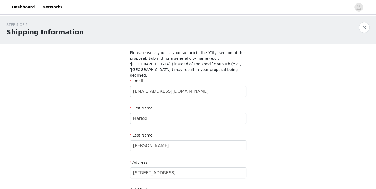
scroll to position [200, 0]
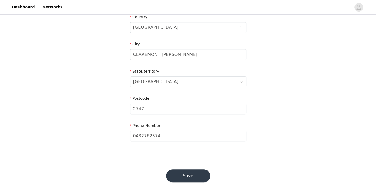
click at [187, 169] on button "Save" at bounding box center [188, 175] width 44 height 13
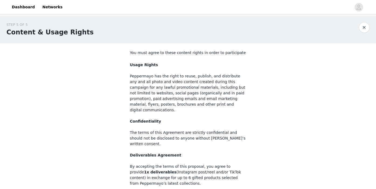
scroll to position [59, 0]
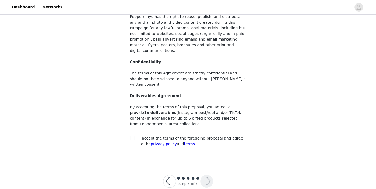
click at [136, 135] on div at bounding box center [134, 138] width 8 height 6
click at [134, 136] on span at bounding box center [132, 138] width 4 height 4
click at [134, 136] on input "checkbox" at bounding box center [132, 138] width 4 height 4
checkbox input "true"
click at [206, 175] on button "button" at bounding box center [206, 181] width 13 height 13
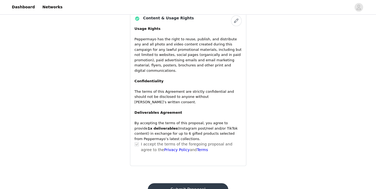
scroll to position [431, 0]
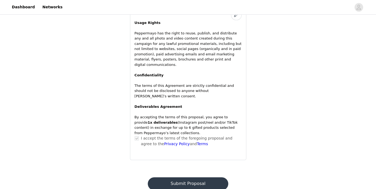
click at [190, 177] on button "Submit Proposal" at bounding box center [188, 183] width 80 height 13
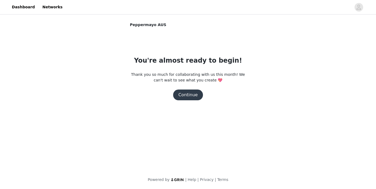
scroll to position [0, 0]
click at [195, 95] on button "Continue" at bounding box center [188, 95] width 30 height 11
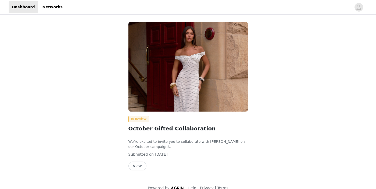
scroll to position [8, 0]
